Goal: Communication & Community: Answer question/provide support

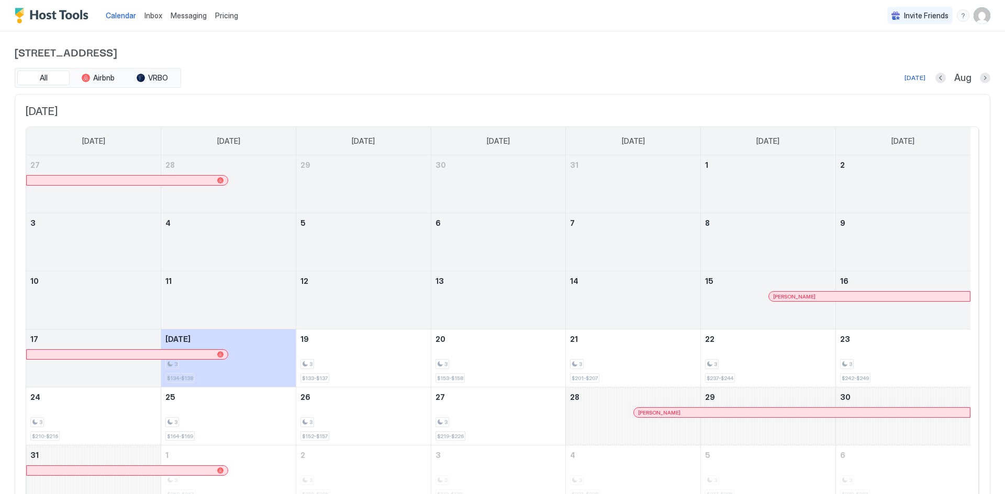
click at [150, 15] on span "Inbox" at bounding box center [153, 15] width 18 height 9
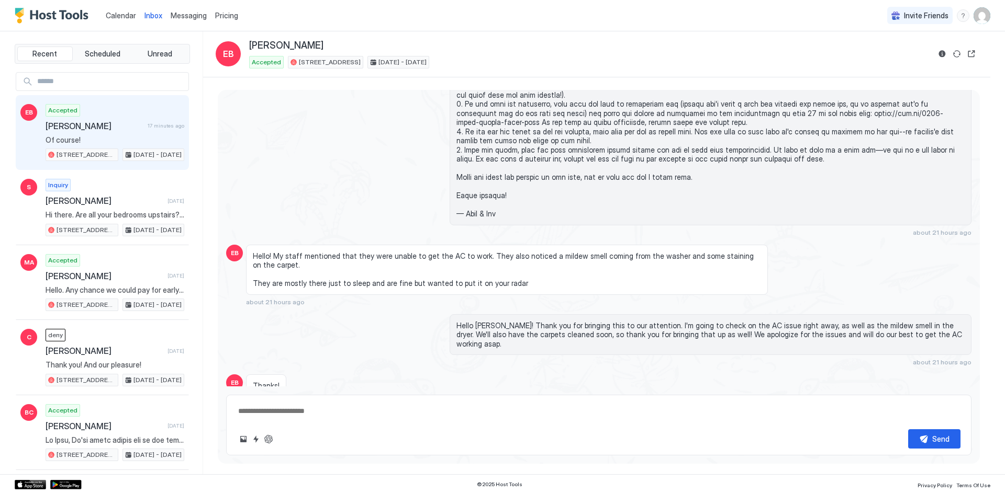
scroll to position [1118, 0]
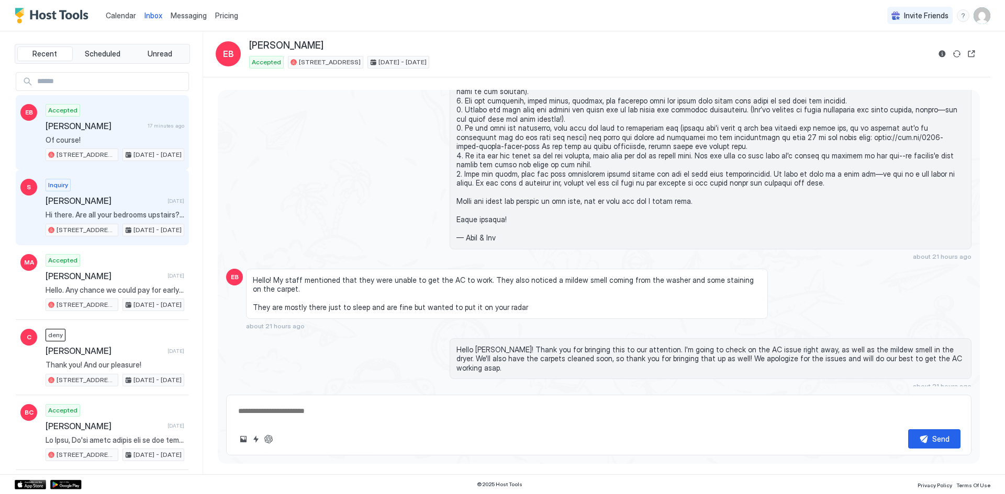
click at [131, 198] on span "[PERSON_NAME]" at bounding box center [105, 201] width 118 height 10
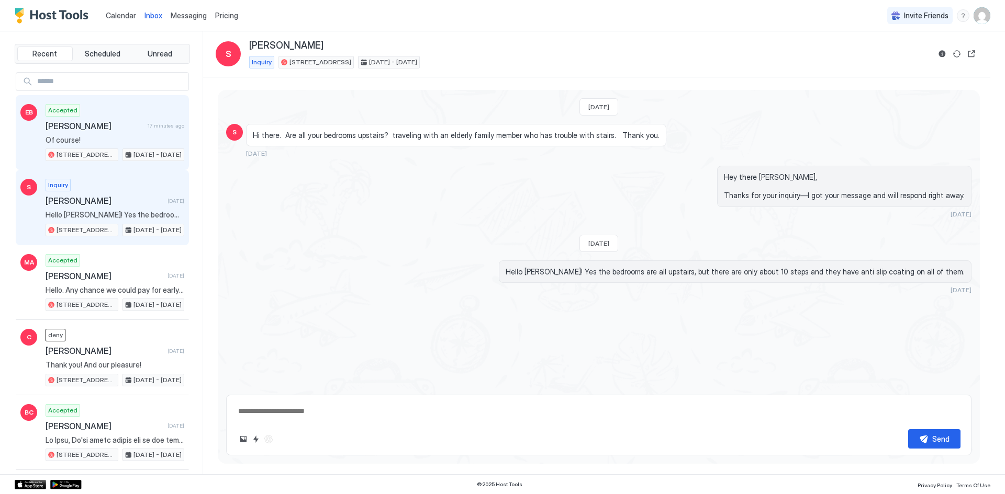
click at [149, 132] on div "Accepted [PERSON_NAME] 17 minutes ago Of course! 6424 Rifle Circle [DATE] - [DA…" at bounding box center [115, 133] width 139 height 58
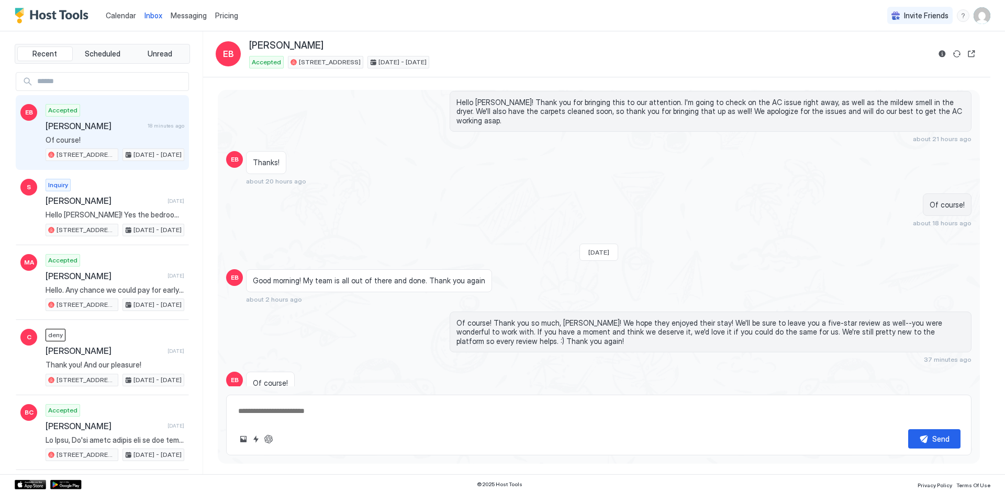
scroll to position [1379, 0]
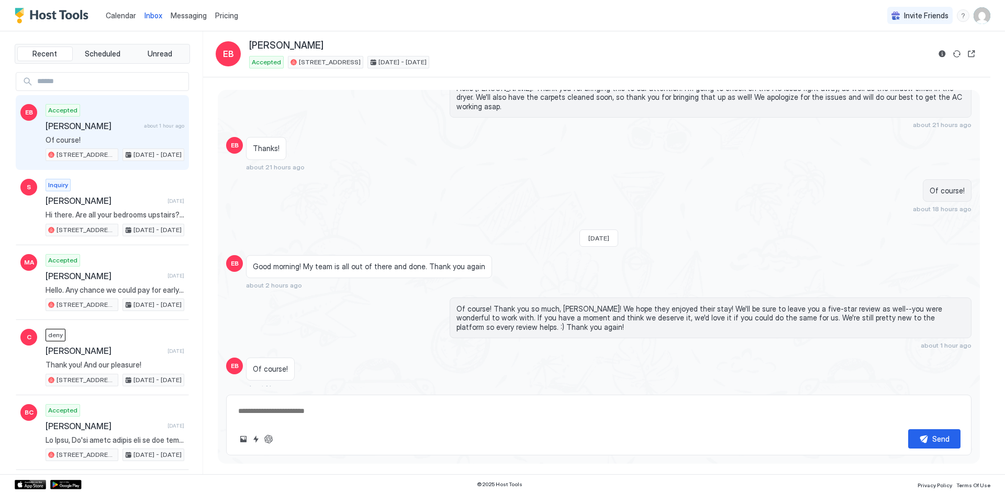
type textarea "*"
